Goal: Task Accomplishment & Management: Complete application form

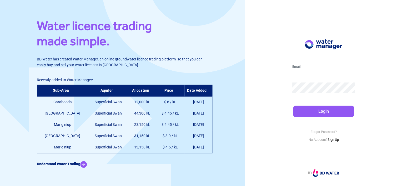
click at [335, 141] on link "Sign Up" at bounding box center [332, 140] width 11 height 4
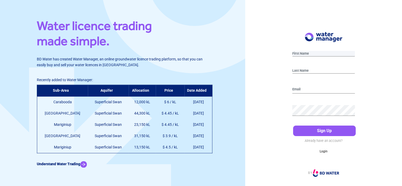
click at [317, 52] on input "text" at bounding box center [323, 54] width 63 height 6
type input "[PERSON_NAME]"
type input "[EMAIL_ADDRESS][DOMAIN_NAME]"
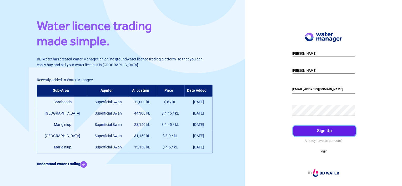
click at [326, 130] on button "Sign Up" at bounding box center [324, 131] width 63 height 11
click at [335, 130] on button "Sign Up" at bounding box center [324, 131] width 63 height 11
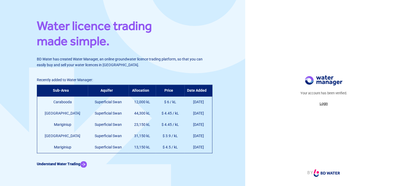
click at [327, 104] on p "Login" at bounding box center [323, 103] width 47 height 5
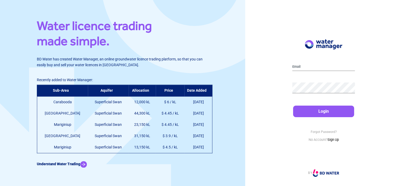
click at [311, 62] on div at bounding box center [323, 68] width 63 height 16
click at [309, 65] on input "email" at bounding box center [323, 67] width 63 height 8
type input "rglow@tpg.com.au"
click at [293, 106] on button "Login" at bounding box center [323, 112] width 61 height 12
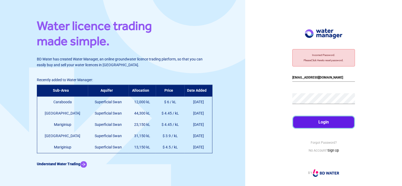
click at [333, 124] on button "Login" at bounding box center [323, 123] width 61 height 12
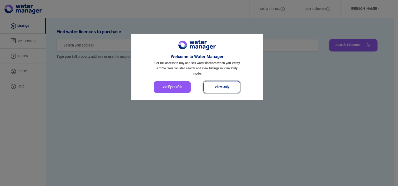
click at [218, 92] on button "View Only" at bounding box center [221, 87] width 37 height 12
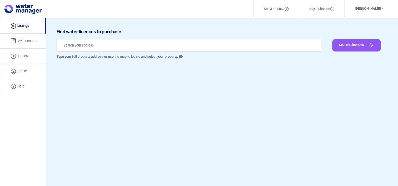
click at [28, 42] on link "My Licences" at bounding box center [23, 41] width 46 height 15
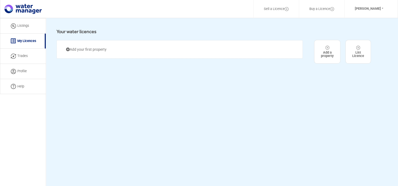
click at [21, 26] on link "Listings" at bounding box center [23, 26] width 46 height 16
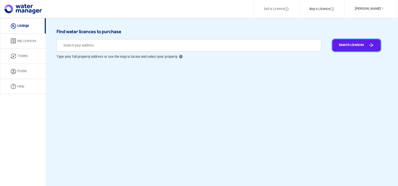
click at [362, 51] on button "Search Licences" at bounding box center [356, 45] width 48 height 12
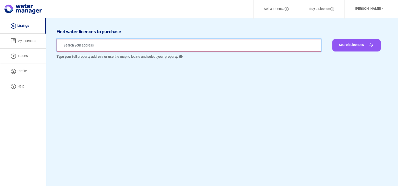
click at [300, 45] on input "text" at bounding box center [189, 45] width 265 height 12
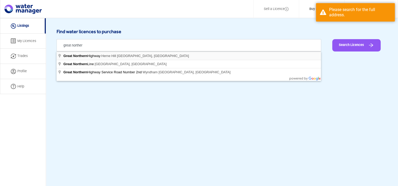
type input "Great Northern Highway, Herne Hill WA, Australia"
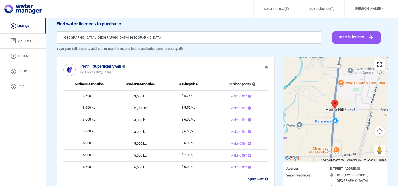
scroll to position [4, 0]
